Goal: Task Accomplishment & Management: Manage account settings

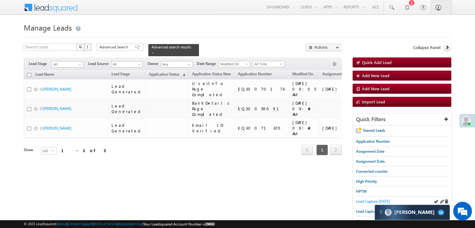
click at [364, 201] on span "Lead Capture [DATE]" at bounding box center [373, 201] width 34 height 5
click at [154, 72] on span "Application Status" at bounding box center [164, 74] width 30 height 5
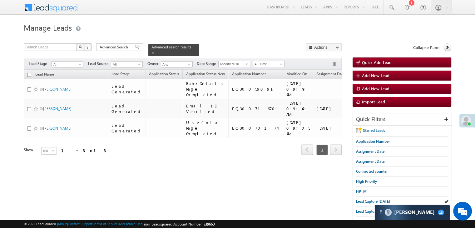
scroll to position [78, 0]
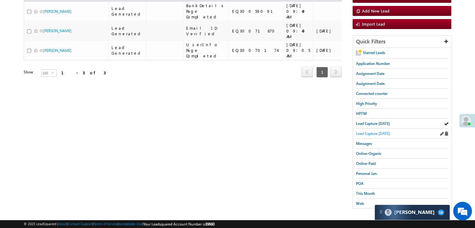
click at [371, 131] on span "Lead Capture [DATE]" at bounding box center [373, 133] width 34 height 5
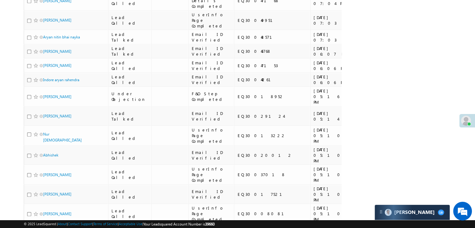
scroll to position [344, 0]
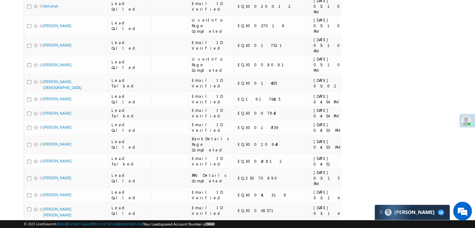
scroll to position [0, 0]
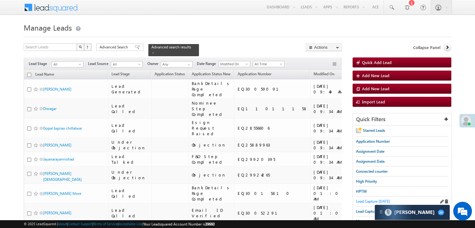
click at [360, 200] on span "Lead Capture [DATE]" at bounding box center [373, 201] width 34 height 5
